Goal: Understand site structure: Grasp the organization and layout of the website

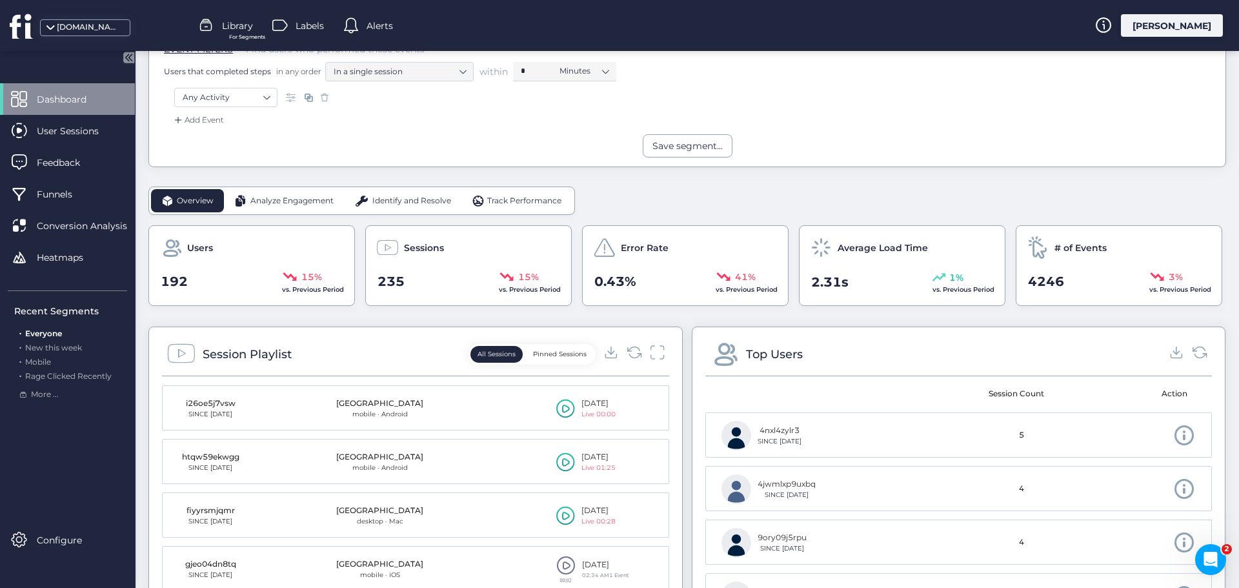
scroll to position [258, 0]
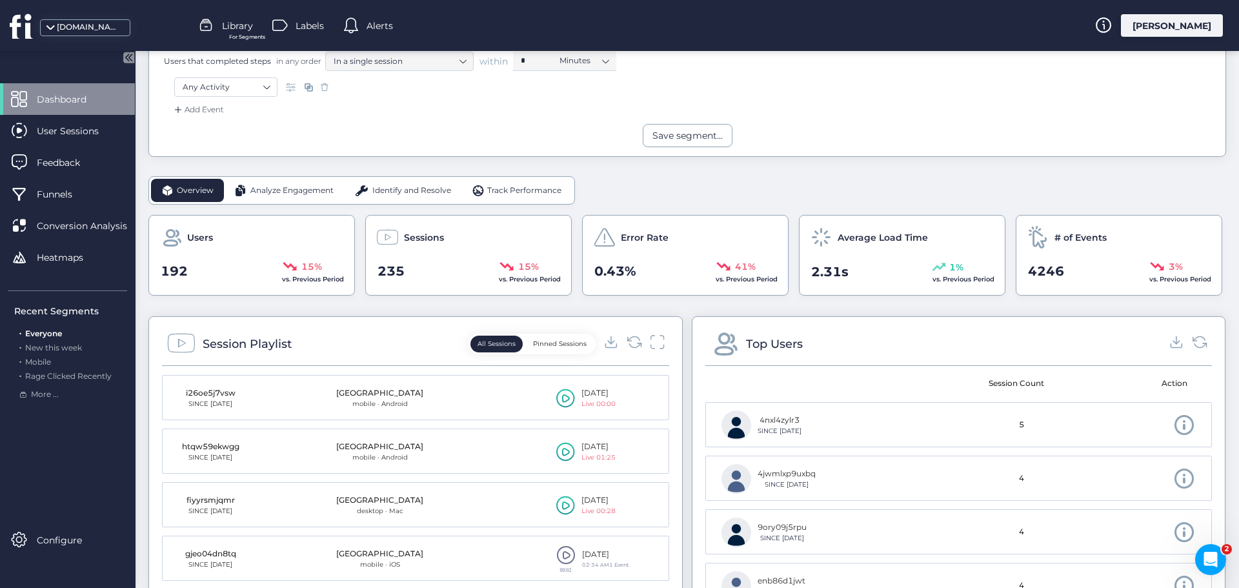
click at [292, 196] on span "Analyze Engagement" at bounding box center [291, 191] width 83 height 12
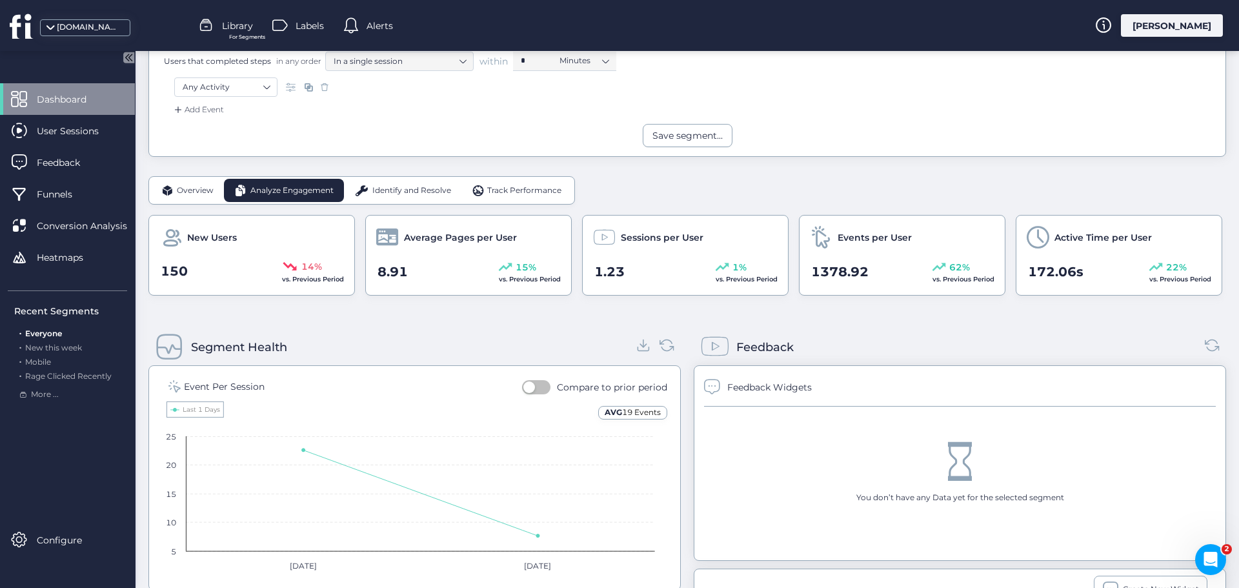
click at [392, 194] on span "Identify and Resolve" at bounding box center [411, 191] width 79 height 12
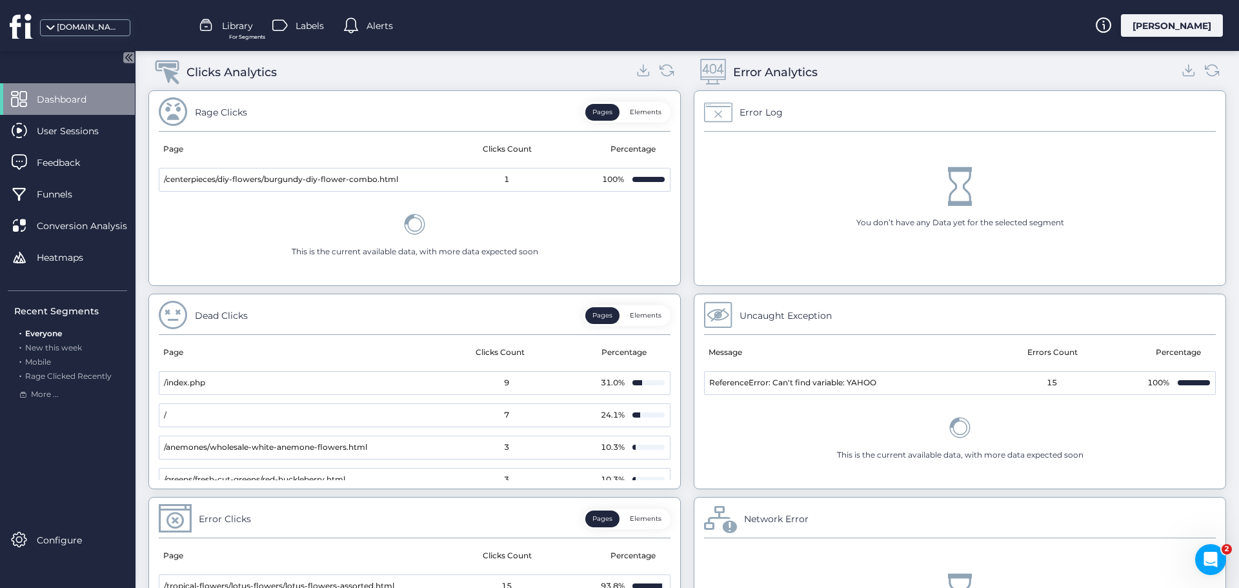
scroll to position [425, 0]
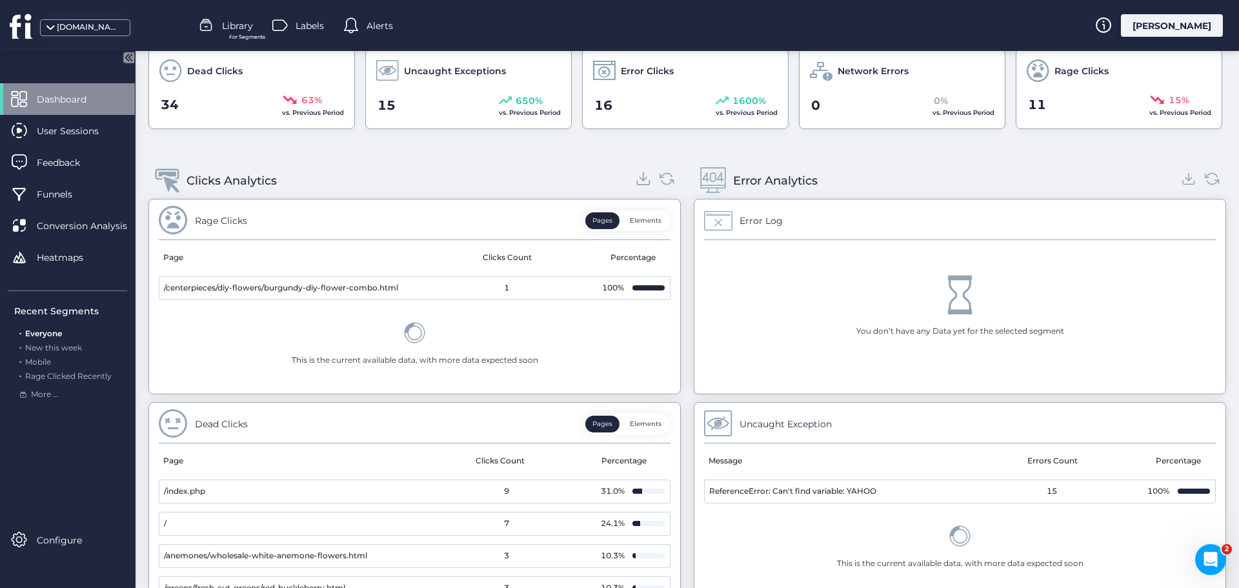
click at [641, 179] on icon at bounding box center [643, 178] width 17 height 17
click at [1180, 177] on icon at bounding box center [1188, 178] width 17 height 17
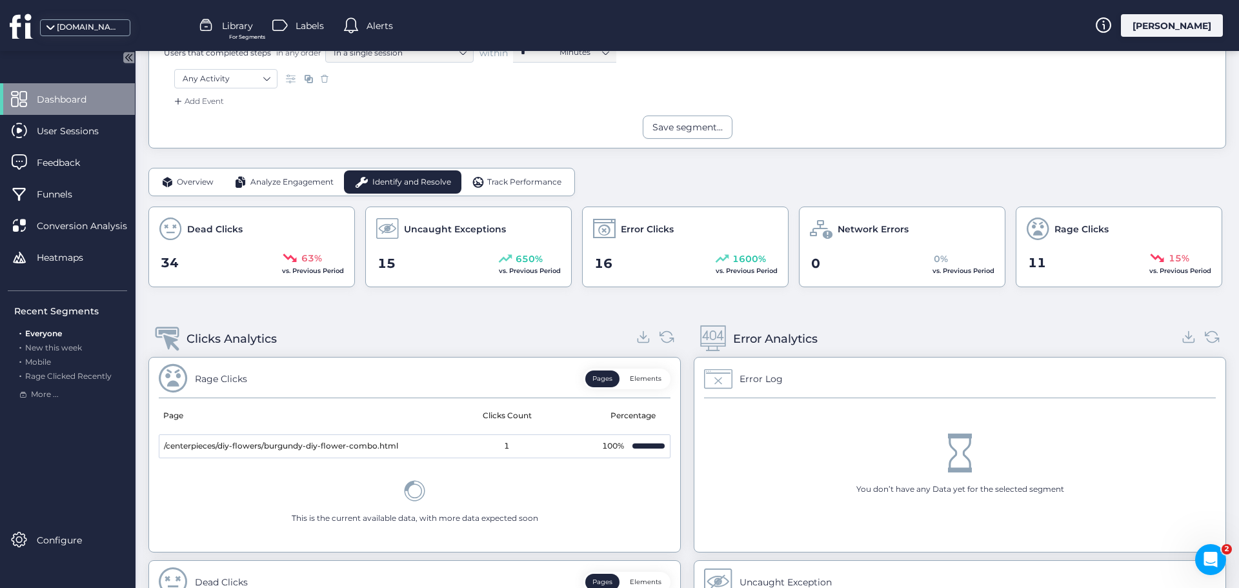
scroll to position [37, 0]
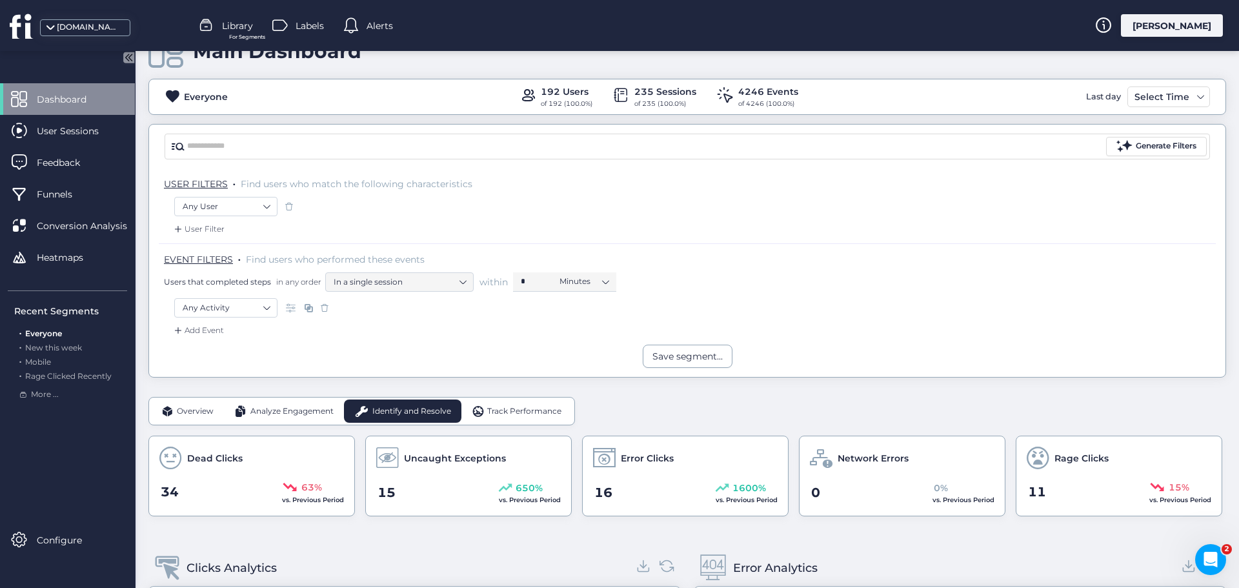
click at [508, 405] on span "Track Performance" at bounding box center [524, 411] width 74 height 12
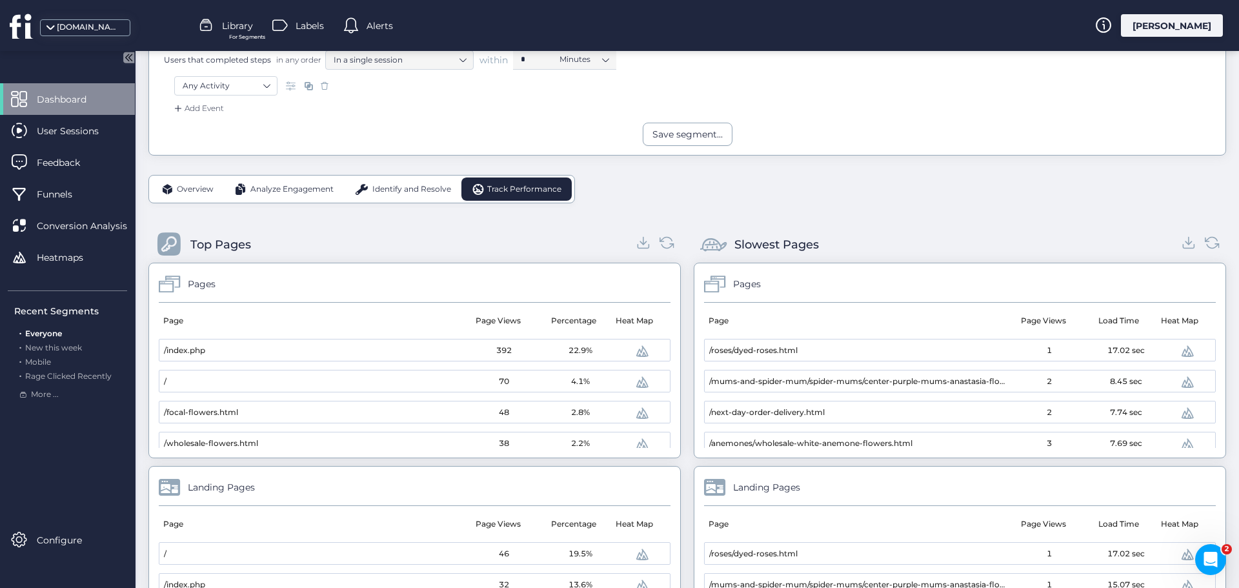
scroll to position [259, 0]
click at [640, 243] on icon at bounding box center [643, 242] width 17 height 17
drag, startPoint x: 811, startPoint y: 159, endPoint x: 839, endPoint y: 183, distance: 36.7
click at [811, 159] on div "Overview Analyze Engagement Identify and Resolve Track Performance Top Pages Pa…" at bounding box center [687, 526] width 1078 height 741
click at [1183, 246] on icon at bounding box center [1188, 242] width 17 height 17
